Goal: Transaction & Acquisition: Subscribe to service/newsletter

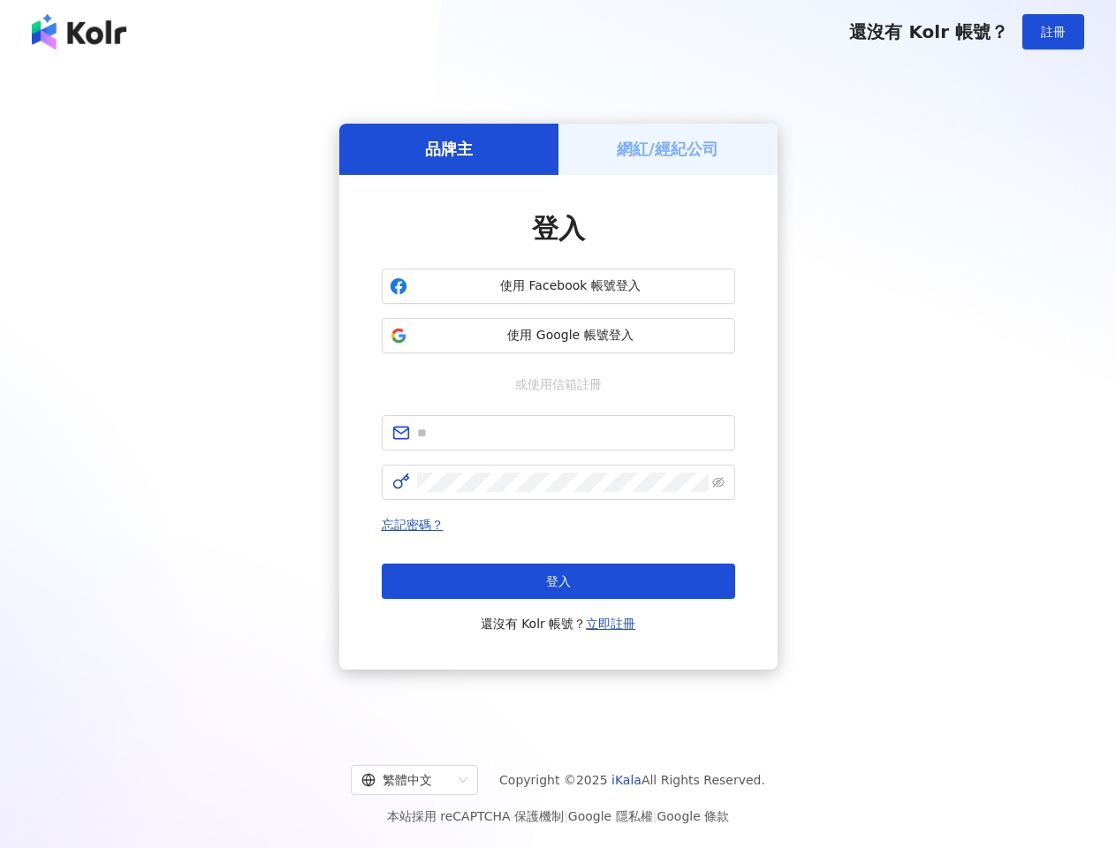
click at [1053, 32] on span "註冊" at bounding box center [1053, 32] width 25 height 14
click at [449, 148] on h5 "品牌主" at bounding box center [449, 149] width 48 height 22
click at [668, 148] on h5 "網紅/經紀公司" at bounding box center [668, 149] width 102 height 22
click at [558, 286] on span "使用 Facebook 帳號登入" at bounding box center [570, 286] width 313 height 18
click at [558, 336] on span "使用 Google 帳號登入" at bounding box center [570, 336] width 313 height 18
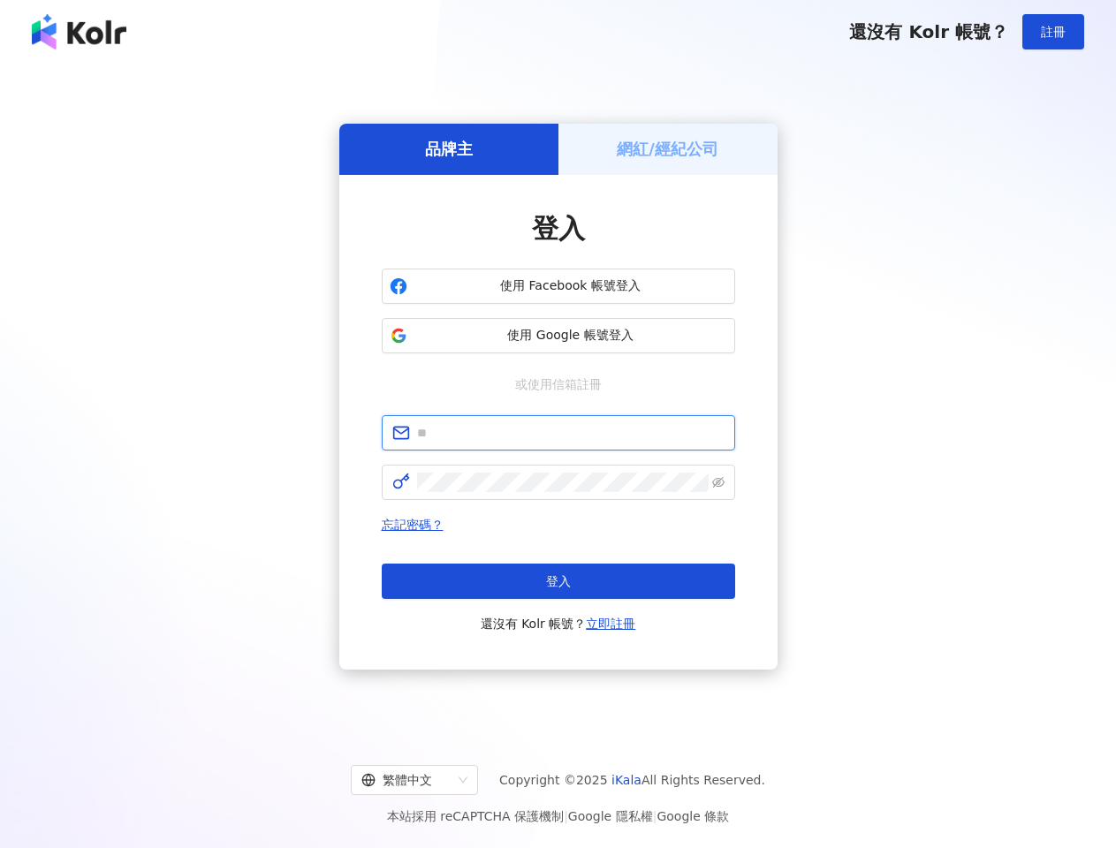
click at [558, 433] on input "text" at bounding box center [570, 432] width 307 height 19
